Goal: Check status: Check status

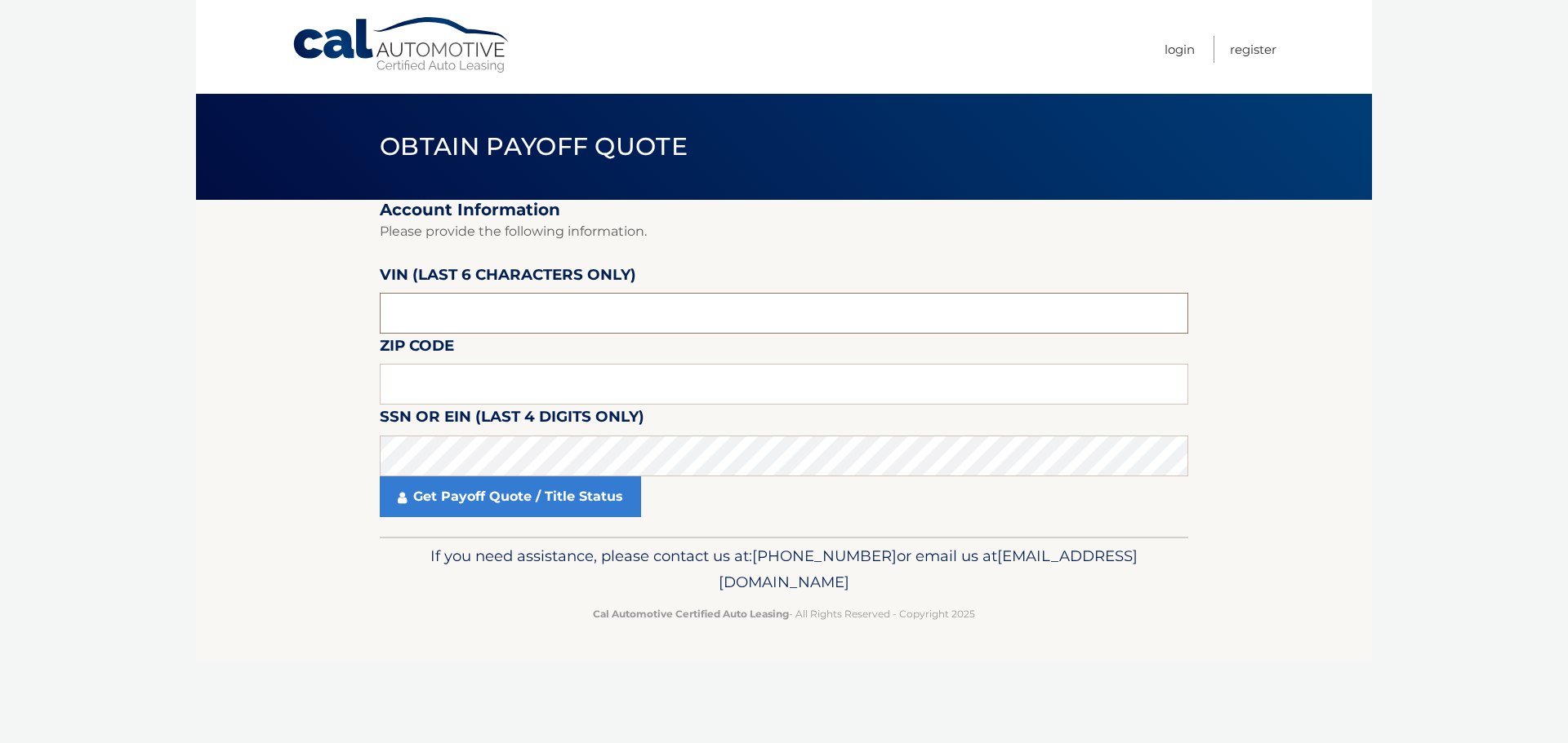
click at [462, 317] on input "text" at bounding box center [783, 313] width 808 height 41
type input "186702"
type input "16046"
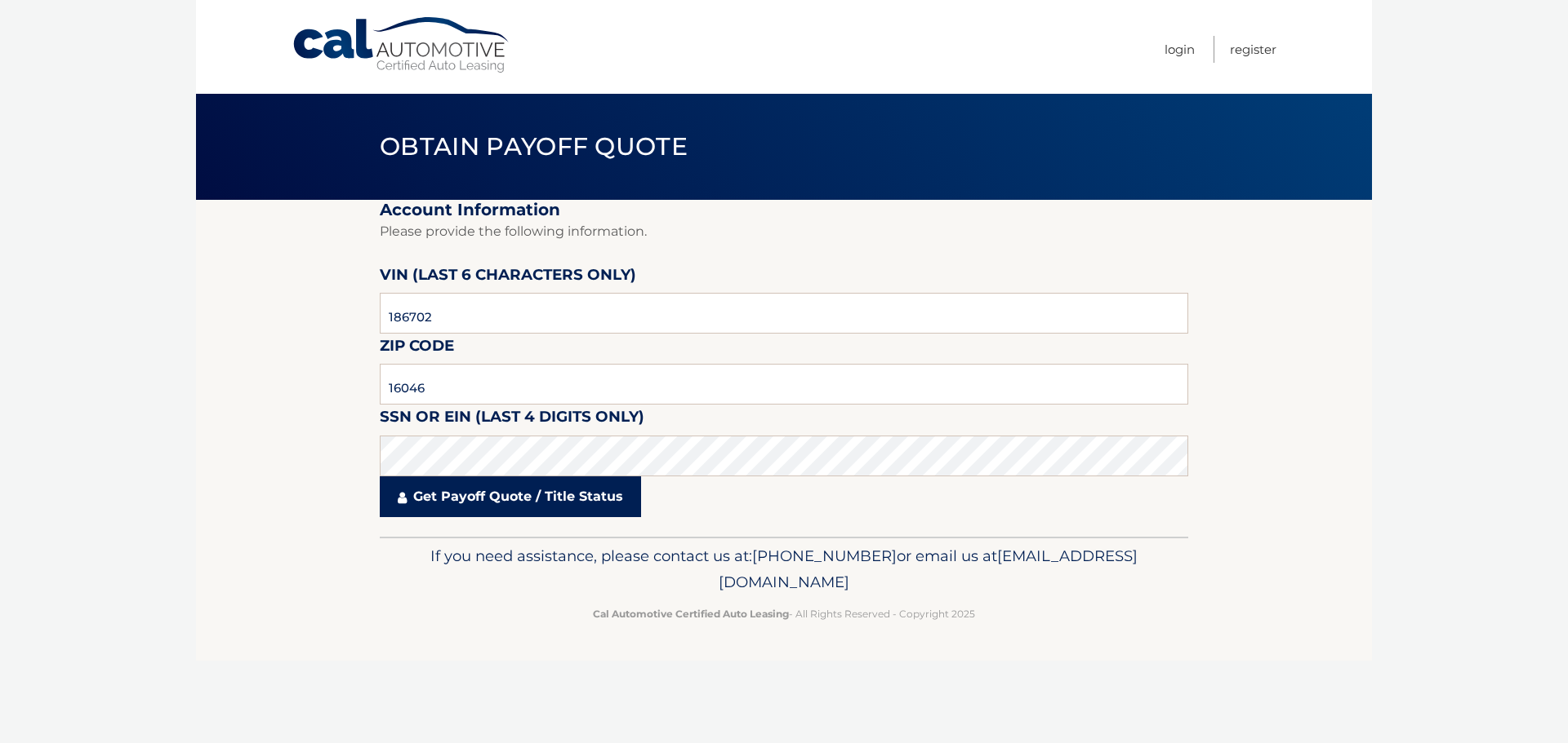
click at [507, 499] on link "Get Payoff Quote / Title Status" at bounding box center [510, 497] width 262 height 41
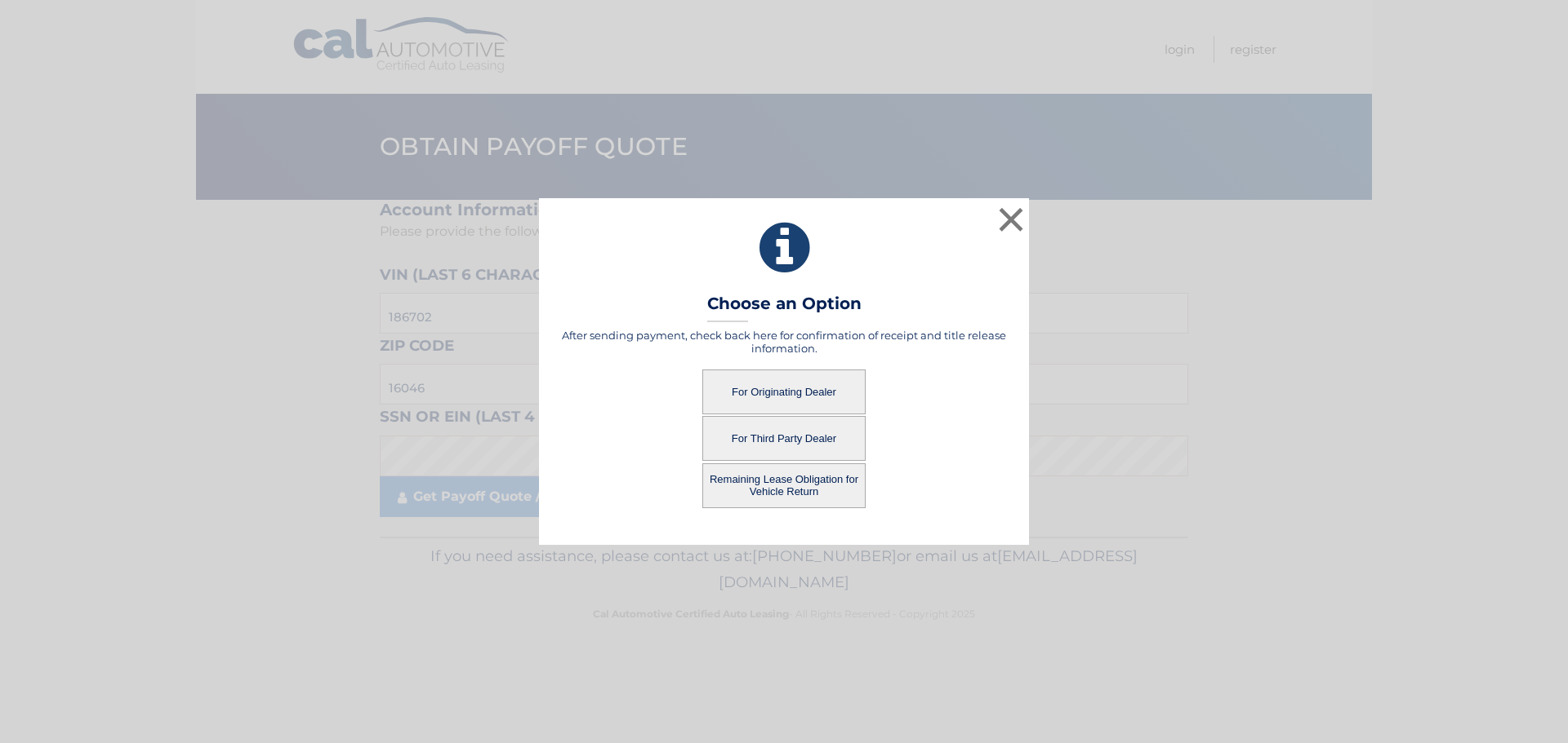
click at [790, 385] on button "For Originating Dealer" at bounding box center [783, 391] width 163 height 45
click at [775, 388] on button "For Originating Dealer" at bounding box center [783, 391] width 163 height 45
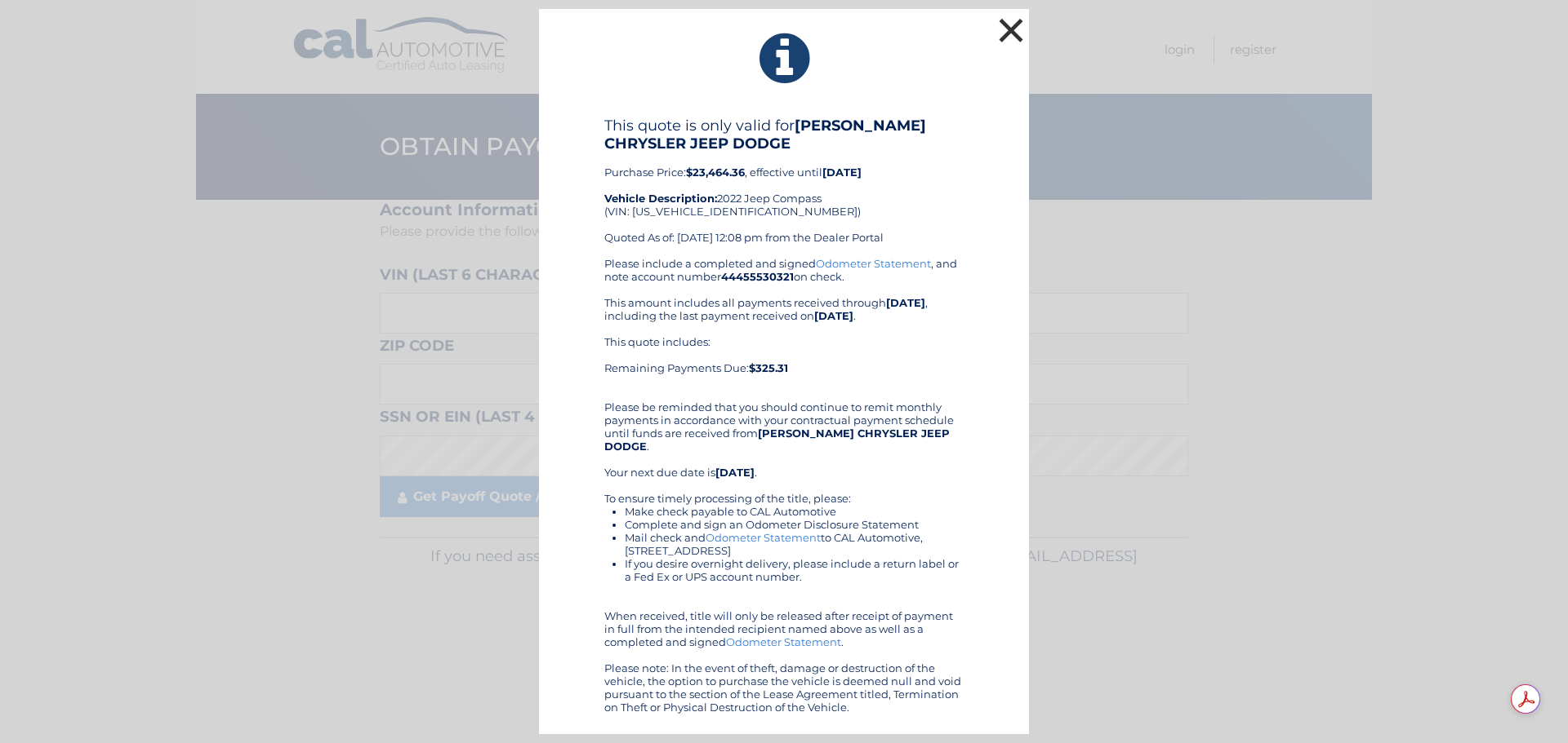
click at [1009, 36] on button "×" at bounding box center [1011, 29] width 32 height 32
